Goal: Find specific page/section: Find specific page/section

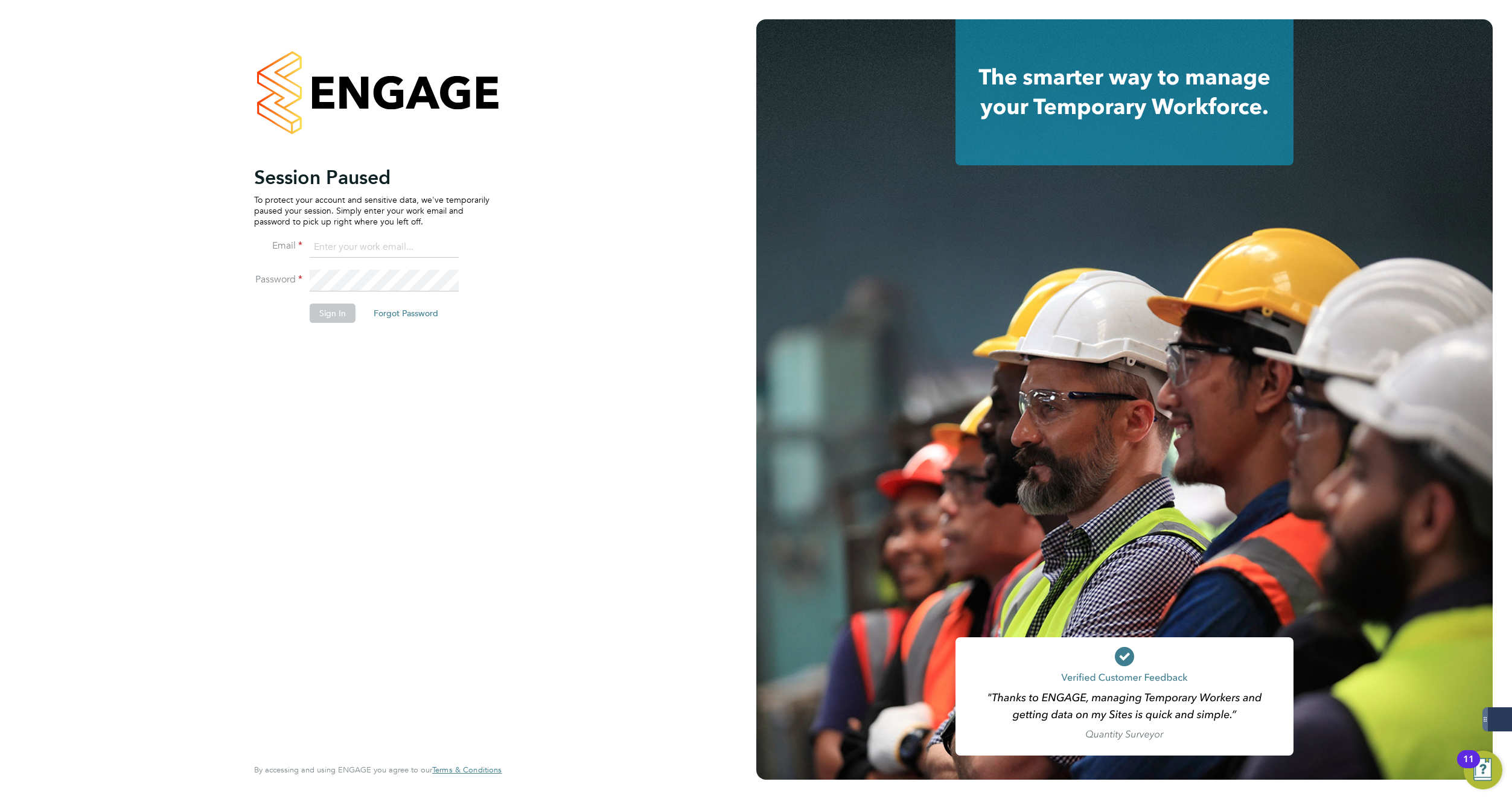
type input "[PERSON_NAME][EMAIL_ADDRESS][DOMAIN_NAME]"
click at [334, 318] on button "Sign In" at bounding box center [332, 313] width 46 height 19
click at [347, 279] on div "Sorry, we are having problems connecting to our services." at bounding box center [378, 399] width 757 height 799
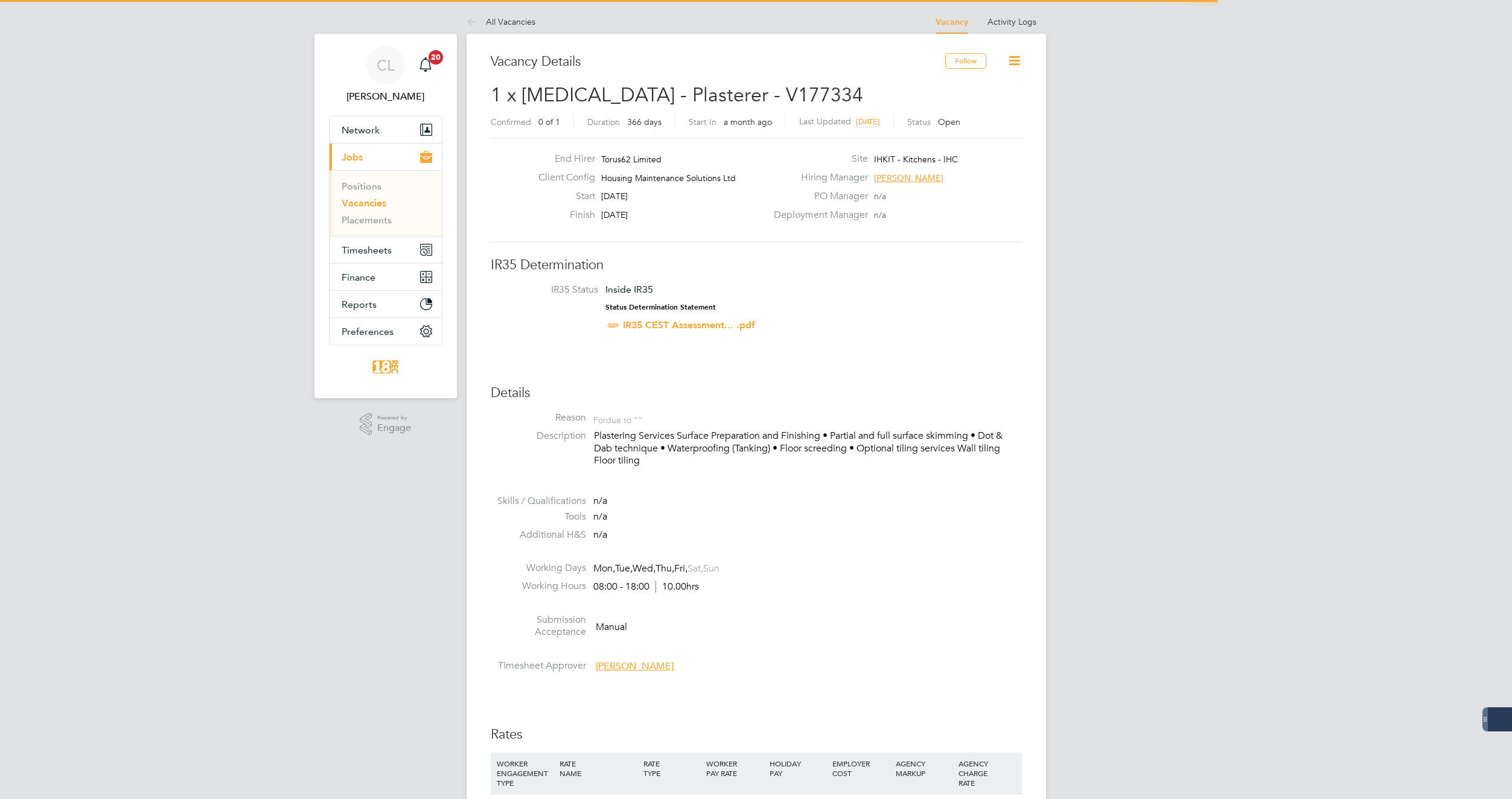
scroll to position [36, 85]
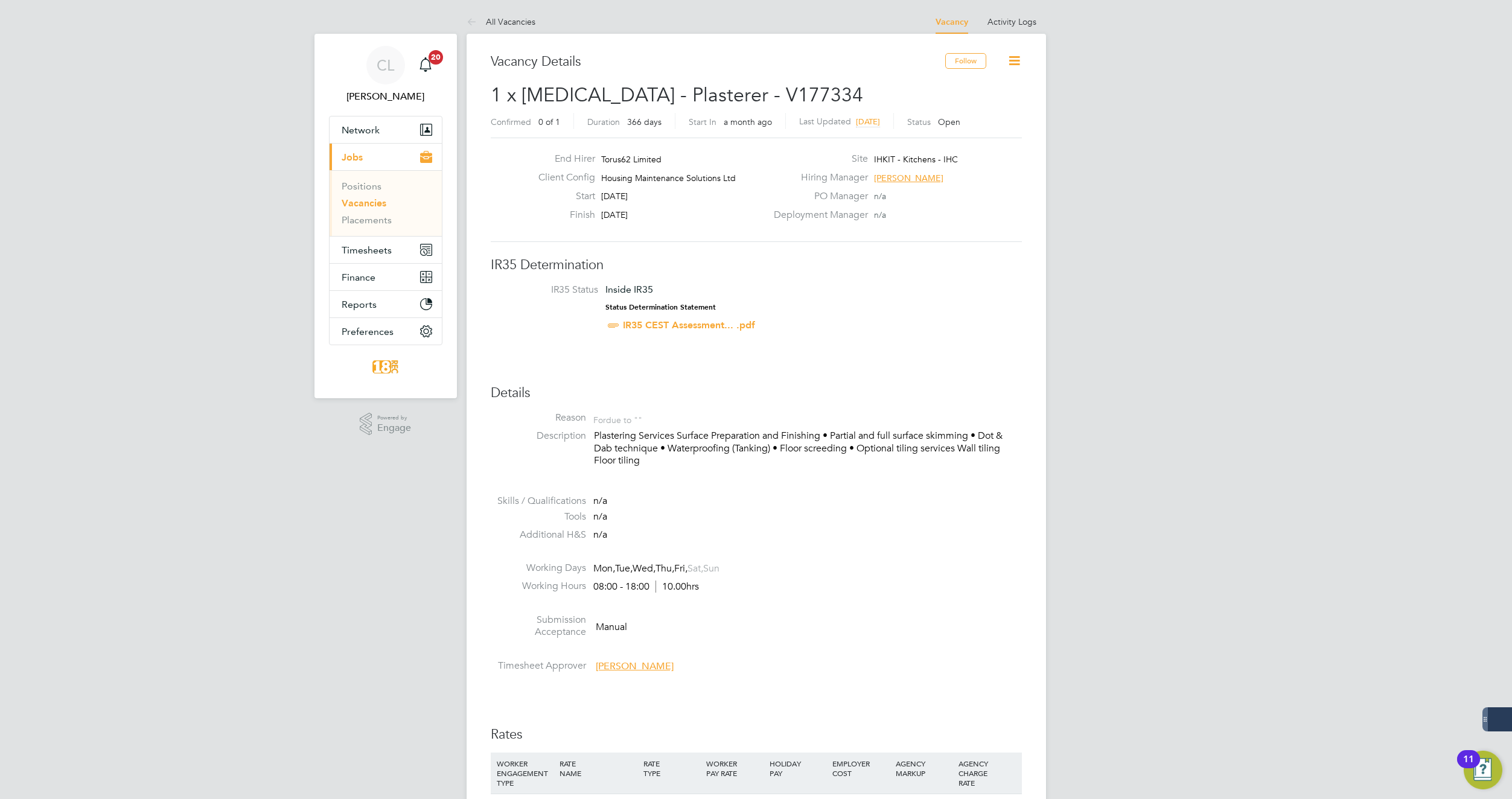
click at [365, 206] on link "Vacancies" at bounding box center [364, 203] width 45 height 11
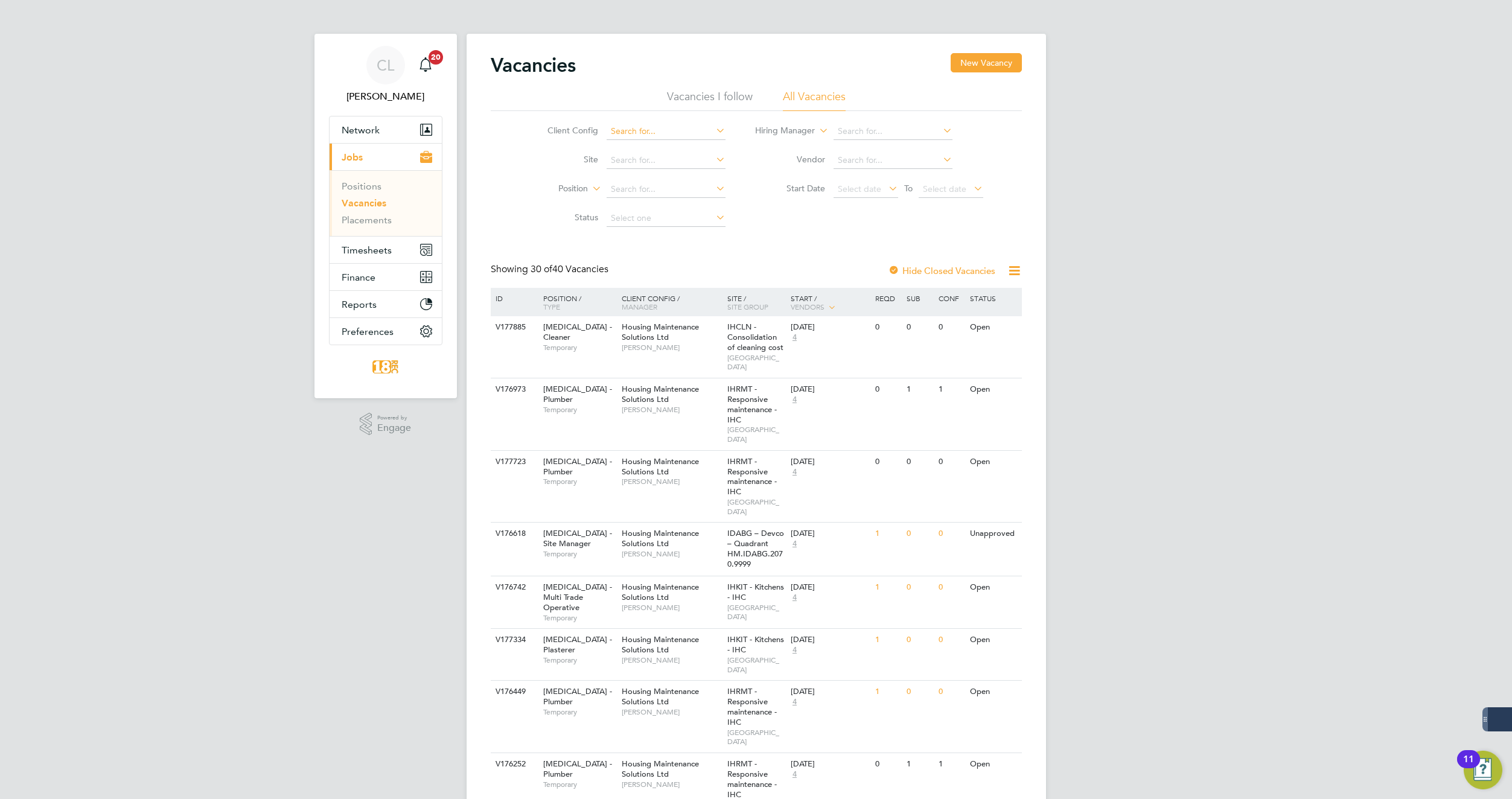
click at [674, 134] on input at bounding box center [666, 132] width 119 height 17
click at [673, 146] on li "Housing Maintenance Solutions Ltd" at bounding box center [678, 147] width 145 height 17
type input "Housing Maintenance Solutions Ltd"
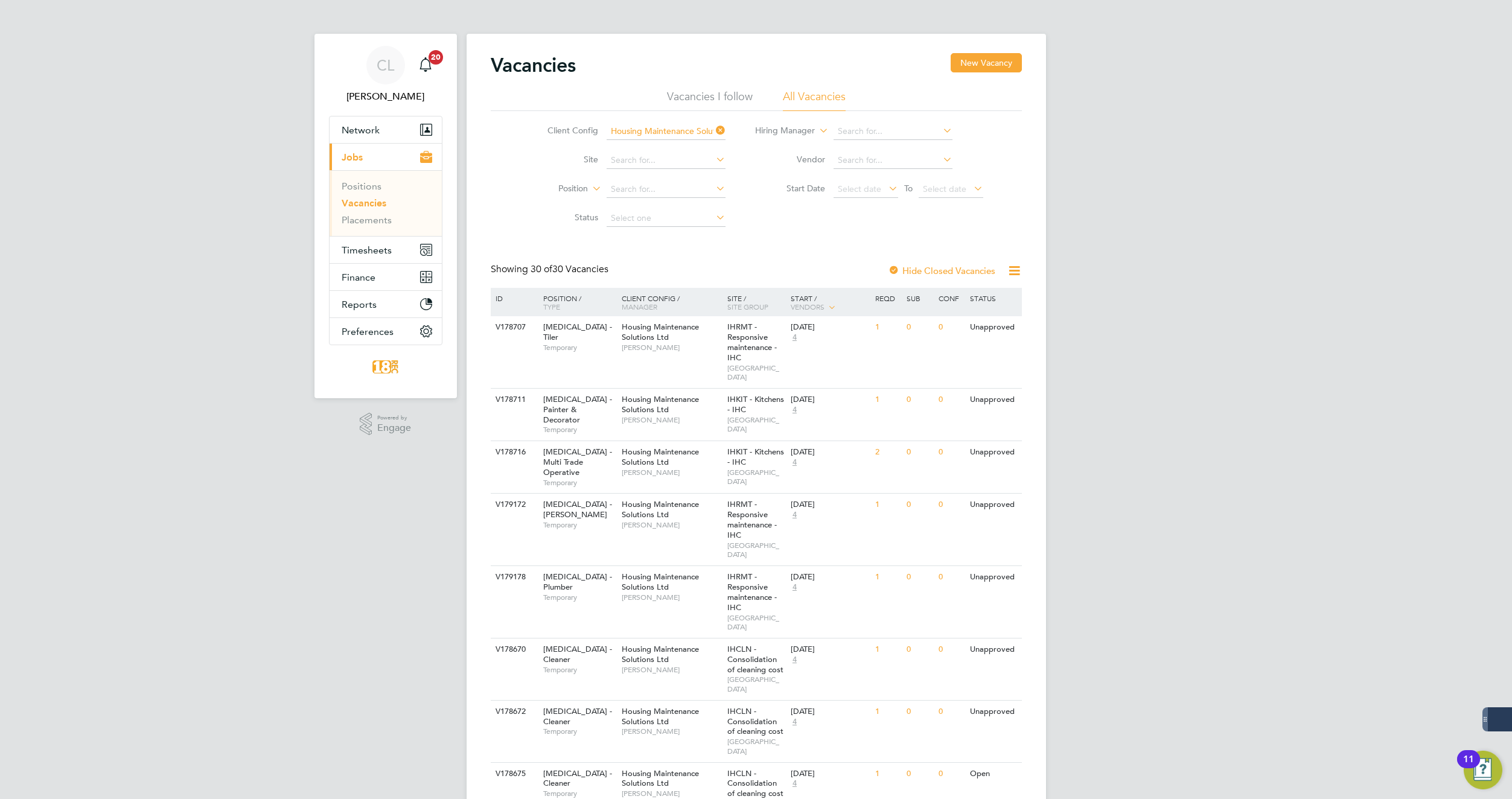
click at [916, 268] on label "Hide Closed Vacancies" at bounding box center [942, 271] width 108 height 11
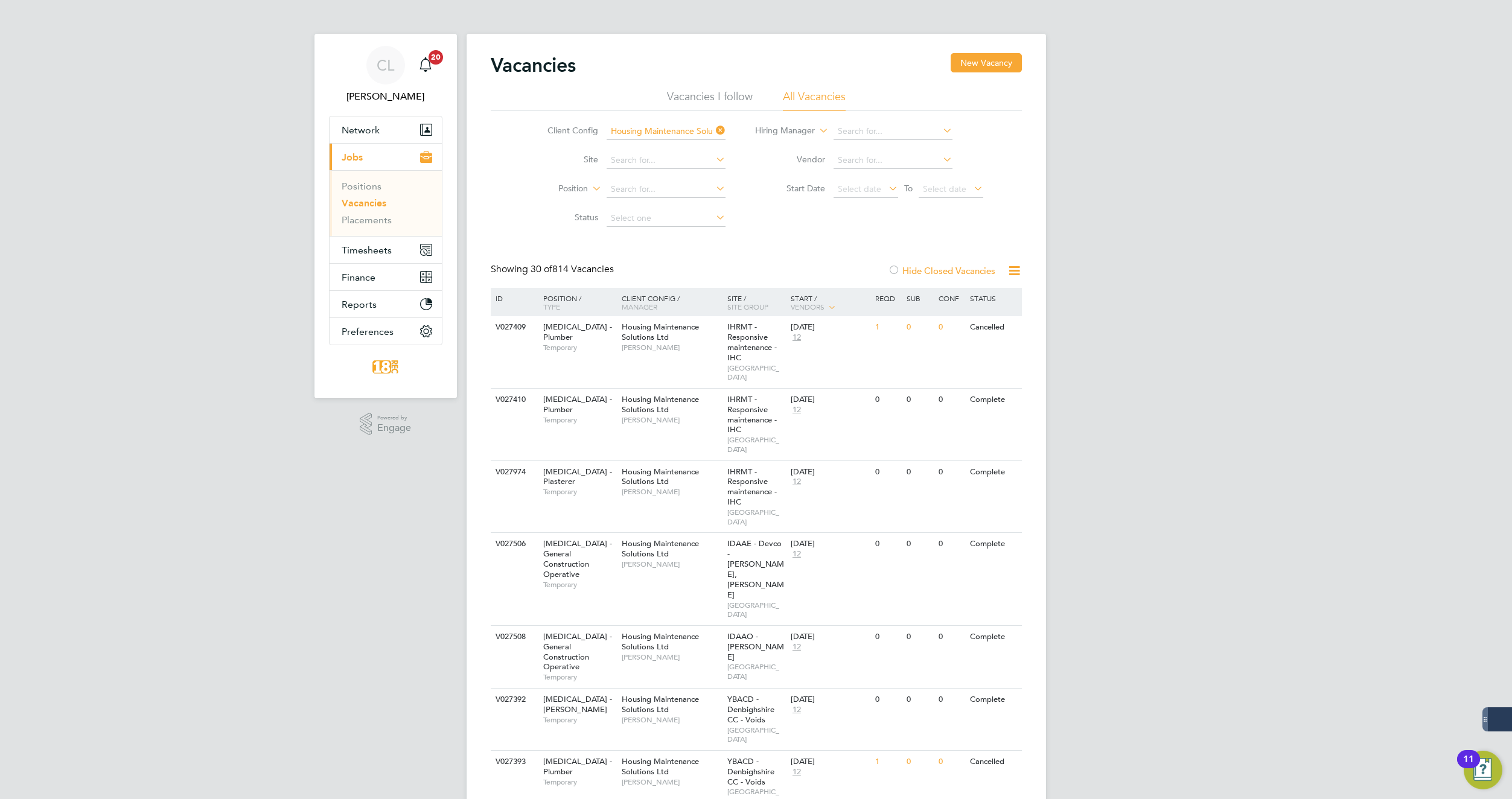
click at [935, 268] on label "Hide Closed Vacancies" at bounding box center [942, 271] width 108 height 11
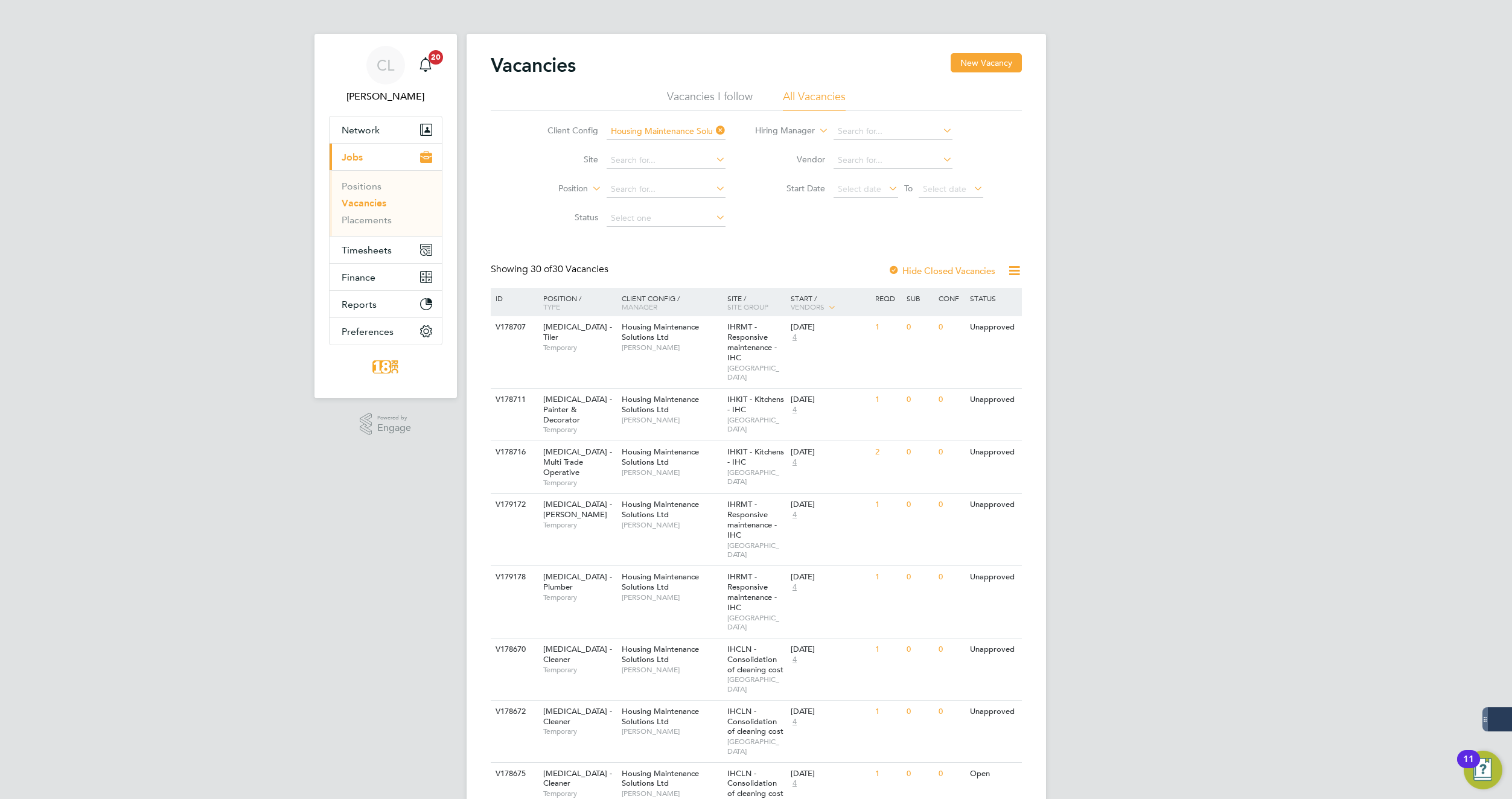
click at [790, 92] on li "All Vacancies" at bounding box center [814, 100] width 62 height 22
click at [357, 206] on link "Vacancies" at bounding box center [364, 203] width 45 height 11
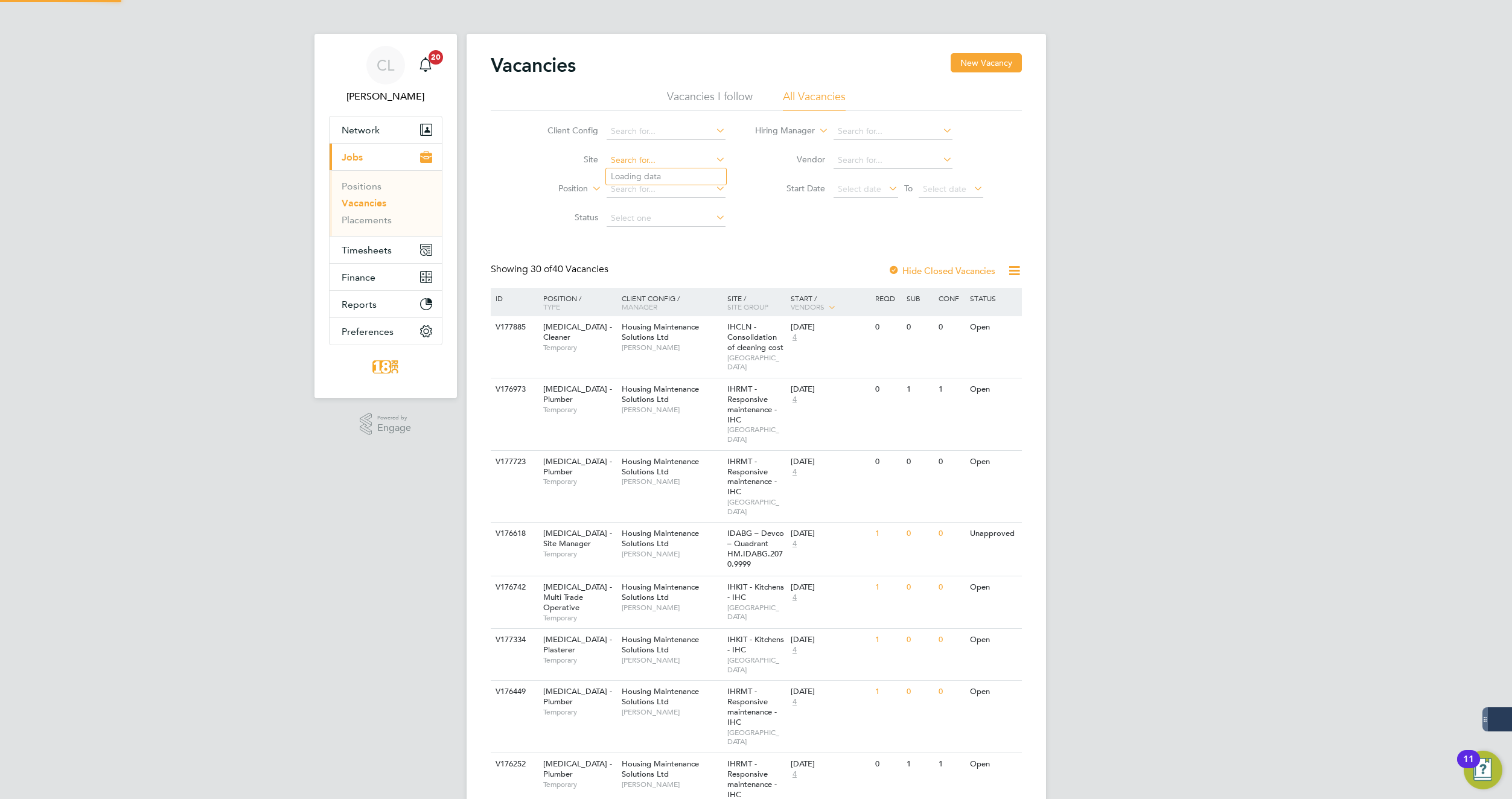
click at [669, 162] on input at bounding box center [666, 161] width 119 height 17
click at [658, 132] on input at bounding box center [666, 132] width 119 height 17
drag, startPoint x: 660, startPoint y: 146, endPoint x: 722, endPoint y: 149, distance: 62.1
click at [662, 146] on li "Housing Maintenance Solutions Ltd" at bounding box center [678, 148] width 145 height 17
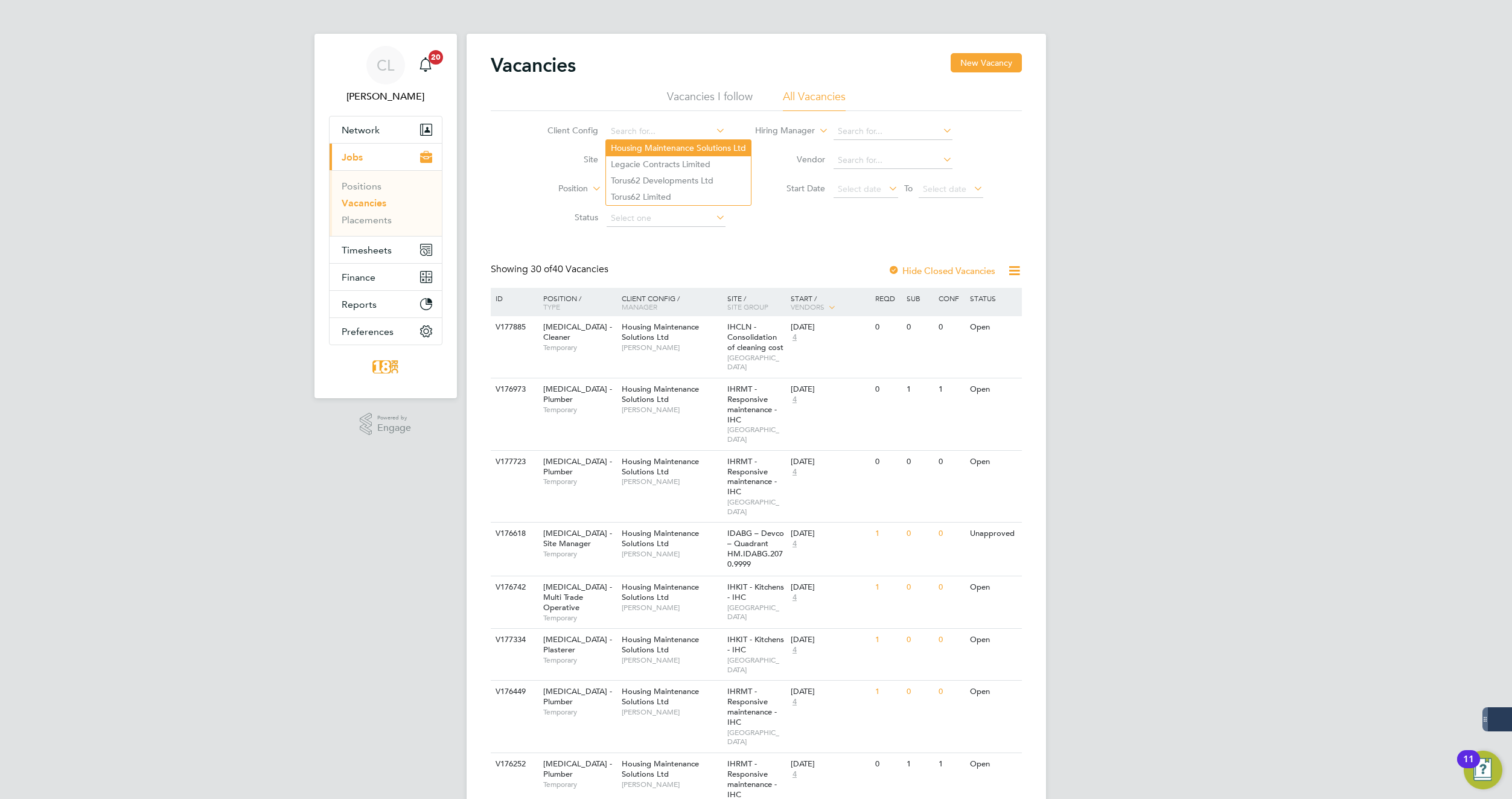
type input "Housing Maintenance Solutions Ltd"
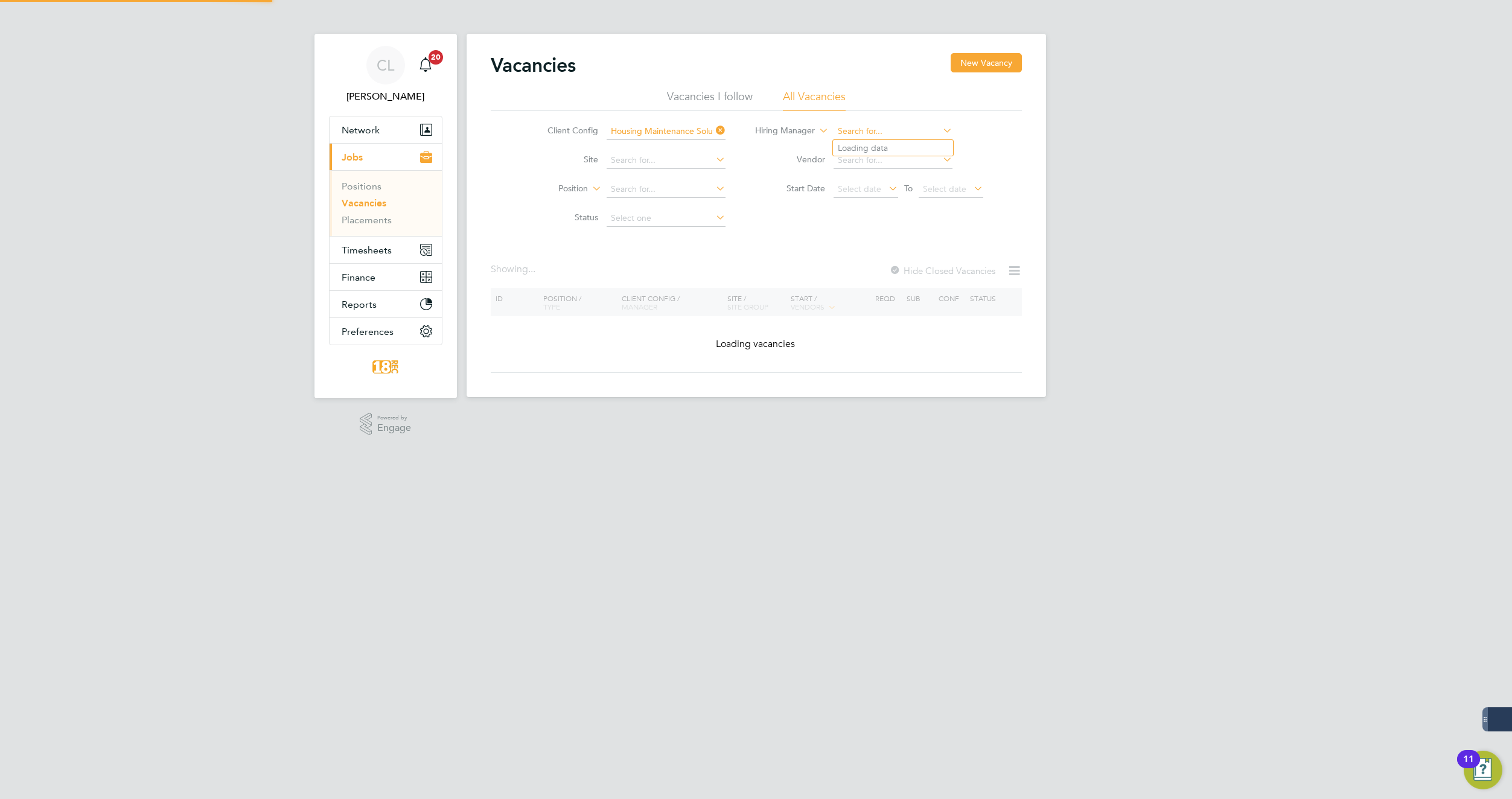
click at [839, 132] on input at bounding box center [893, 132] width 119 height 17
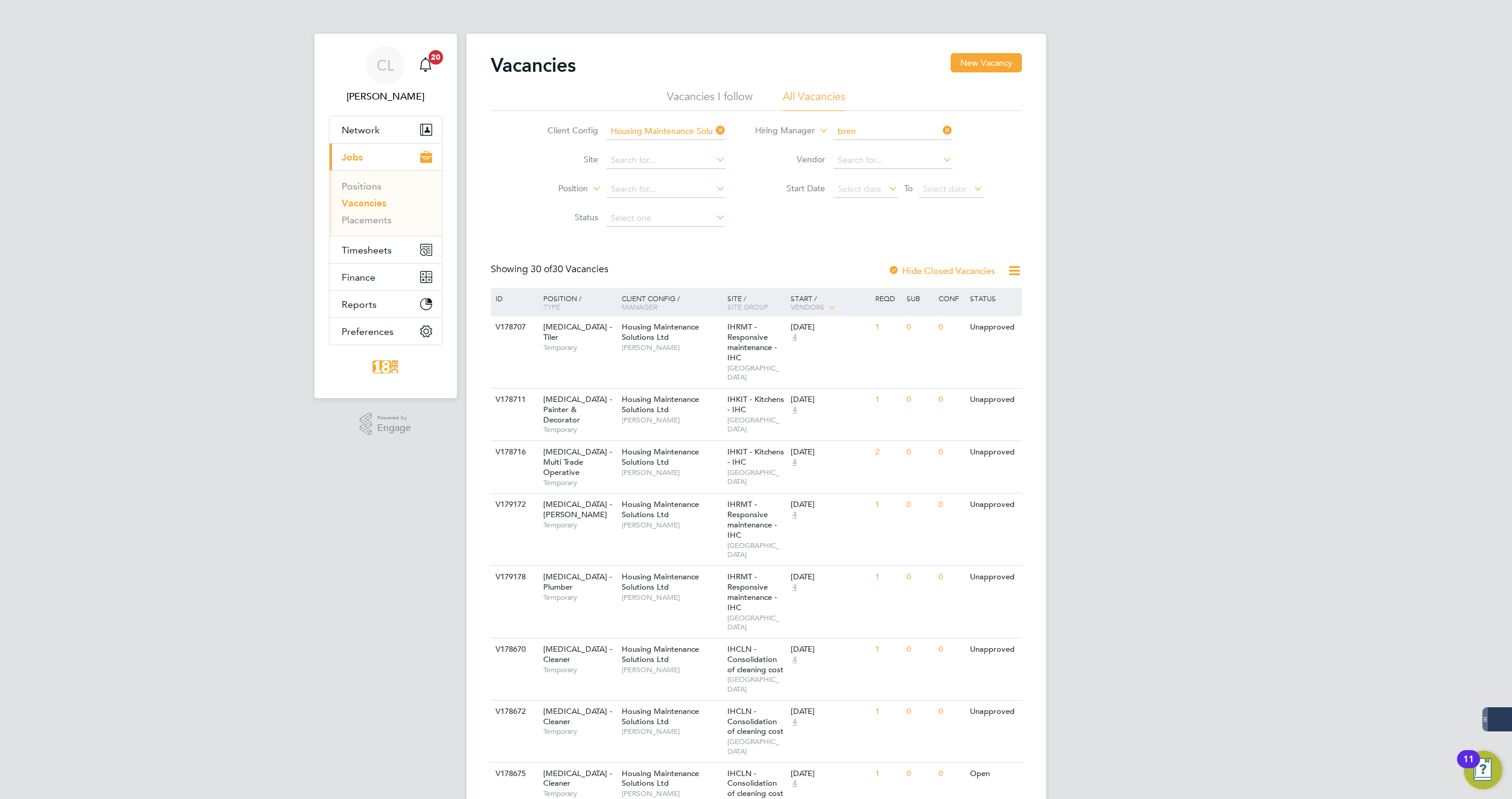
click at [853, 146] on b "Bren" at bounding box center [846, 148] width 18 height 10
type input "Brendan Day"
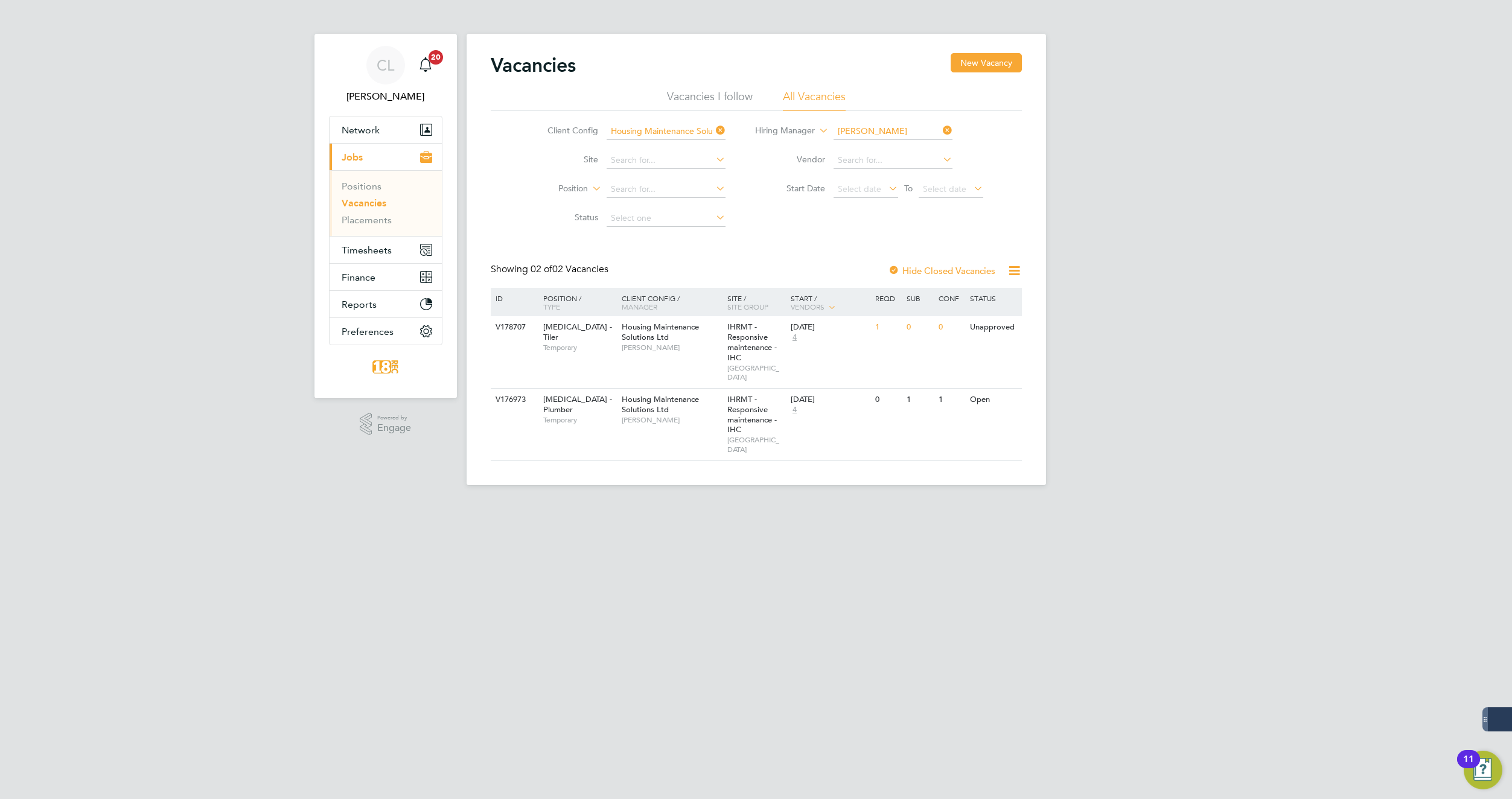
click at [847, 505] on html "CL Carla Lamb Notifications 20 Applications: Network Team Members Businesses Si…" at bounding box center [756, 252] width 1512 height 505
